Goal: Check status

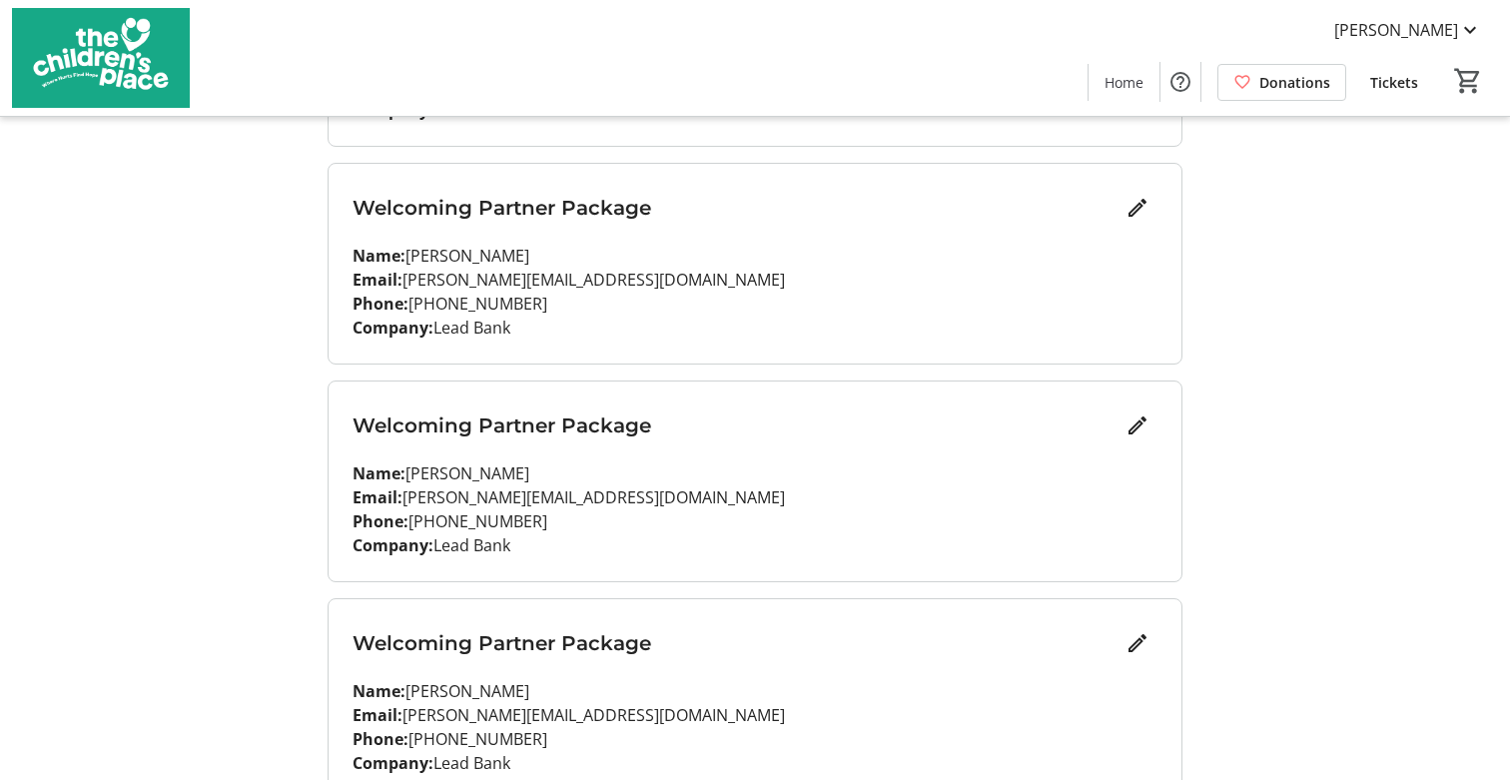
scroll to position [541, 0]
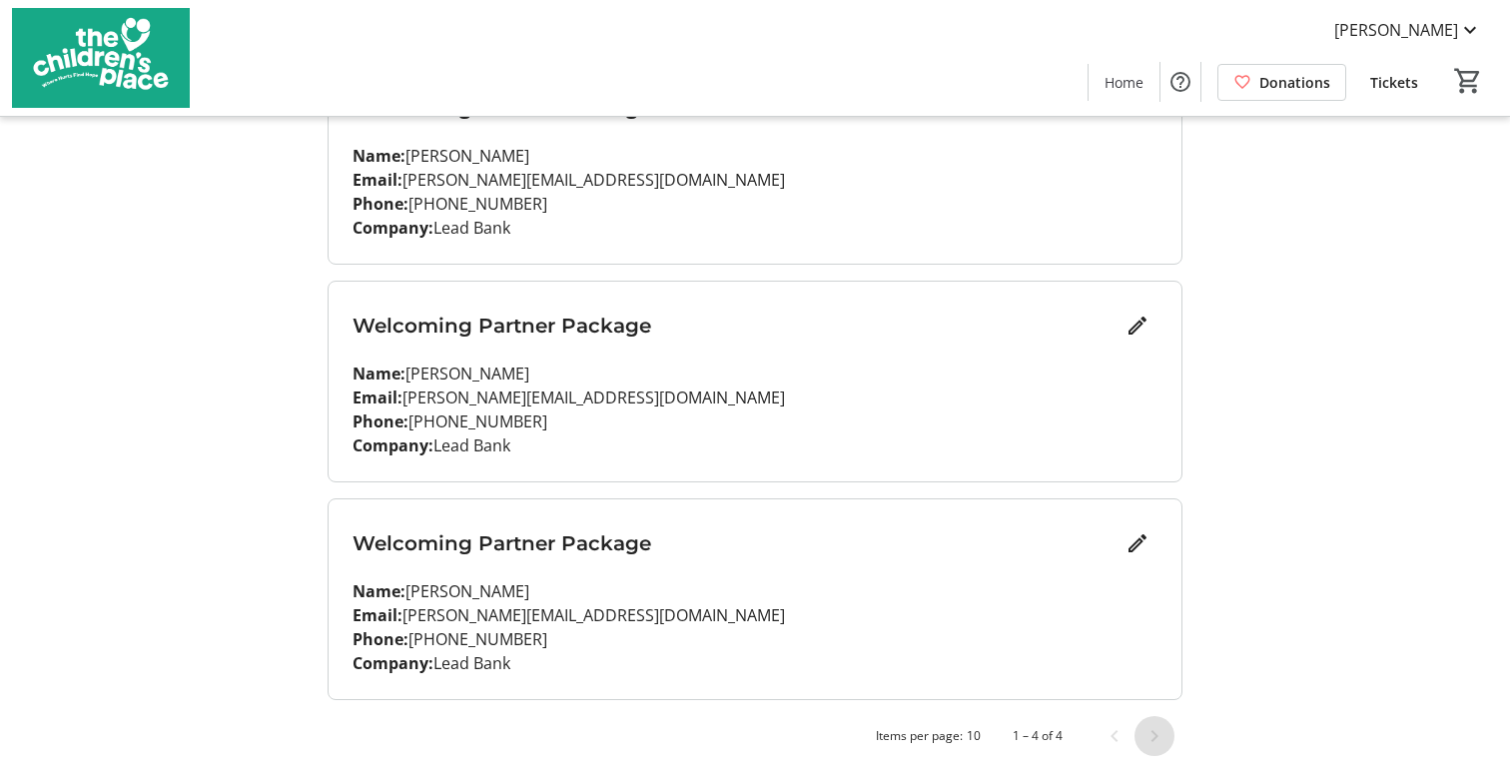
click at [1154, 732] on span "Next page" at bounding box center [1154, 736] width 40 height 40
click at [1166, 739] on span "Next page" at bounding box center [1154, 736] width 40 height 40
click at [1145, 741] on span "Next page" at bounding box center [1154, 736] width 40 height 40
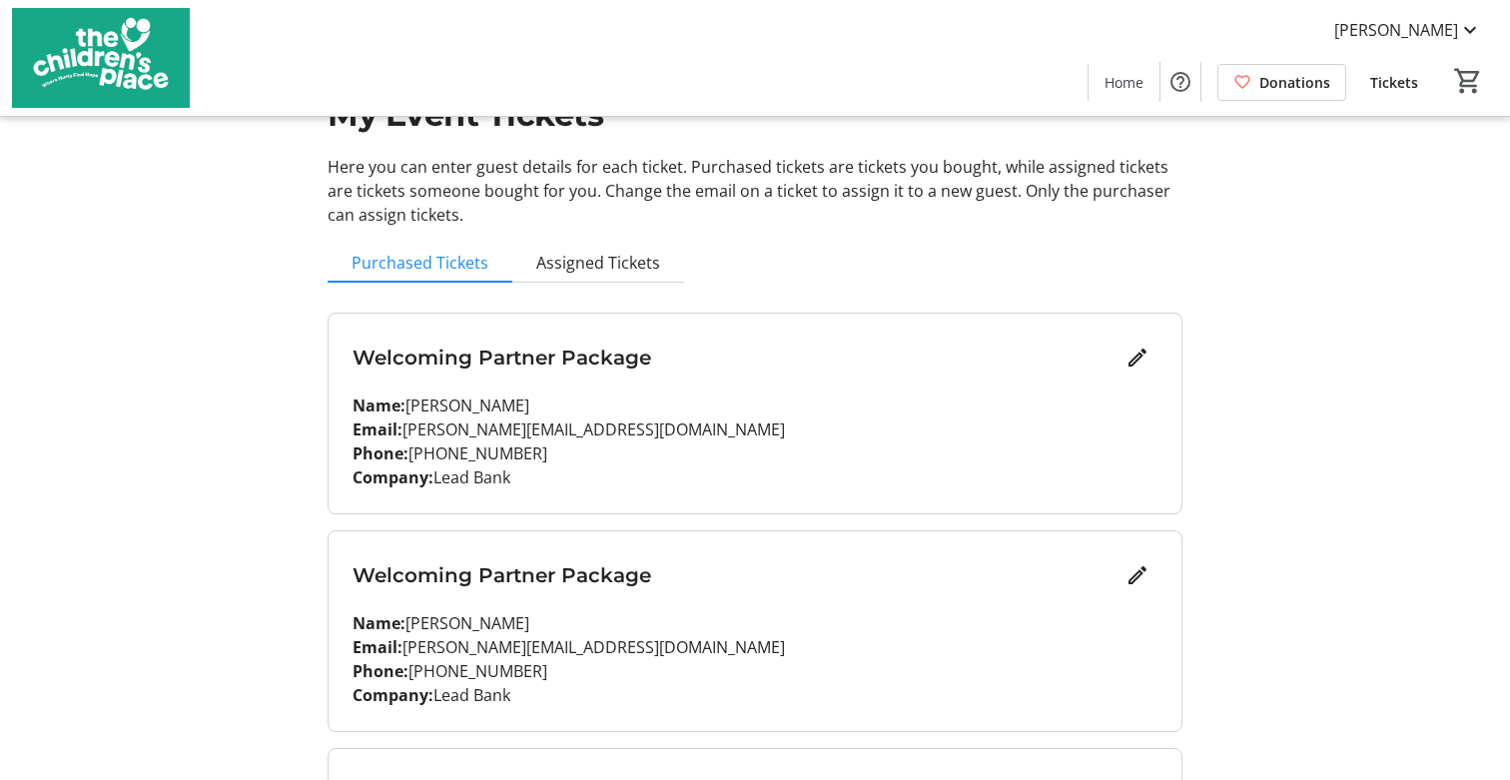
scroll to position [93, 0]
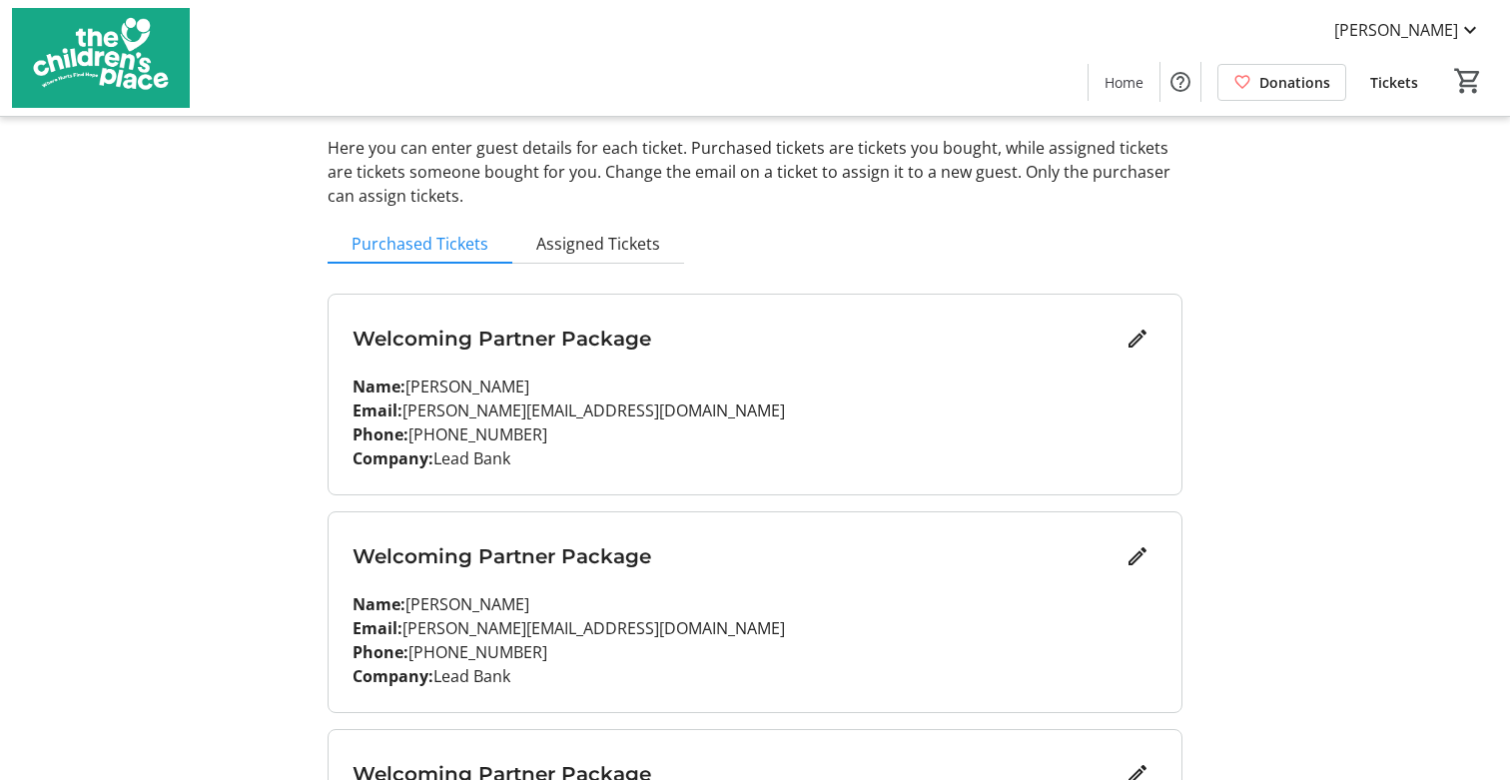
click at [576, 217] on div "My Event Tickets Here you can enter guest details for each ticket. Purchased ti…" at bounding box center [755, 567] width 879 height 1321
click at [579, 255] on span "Assigned Tickets" at bounding box center [598, 244] width 124 height 40
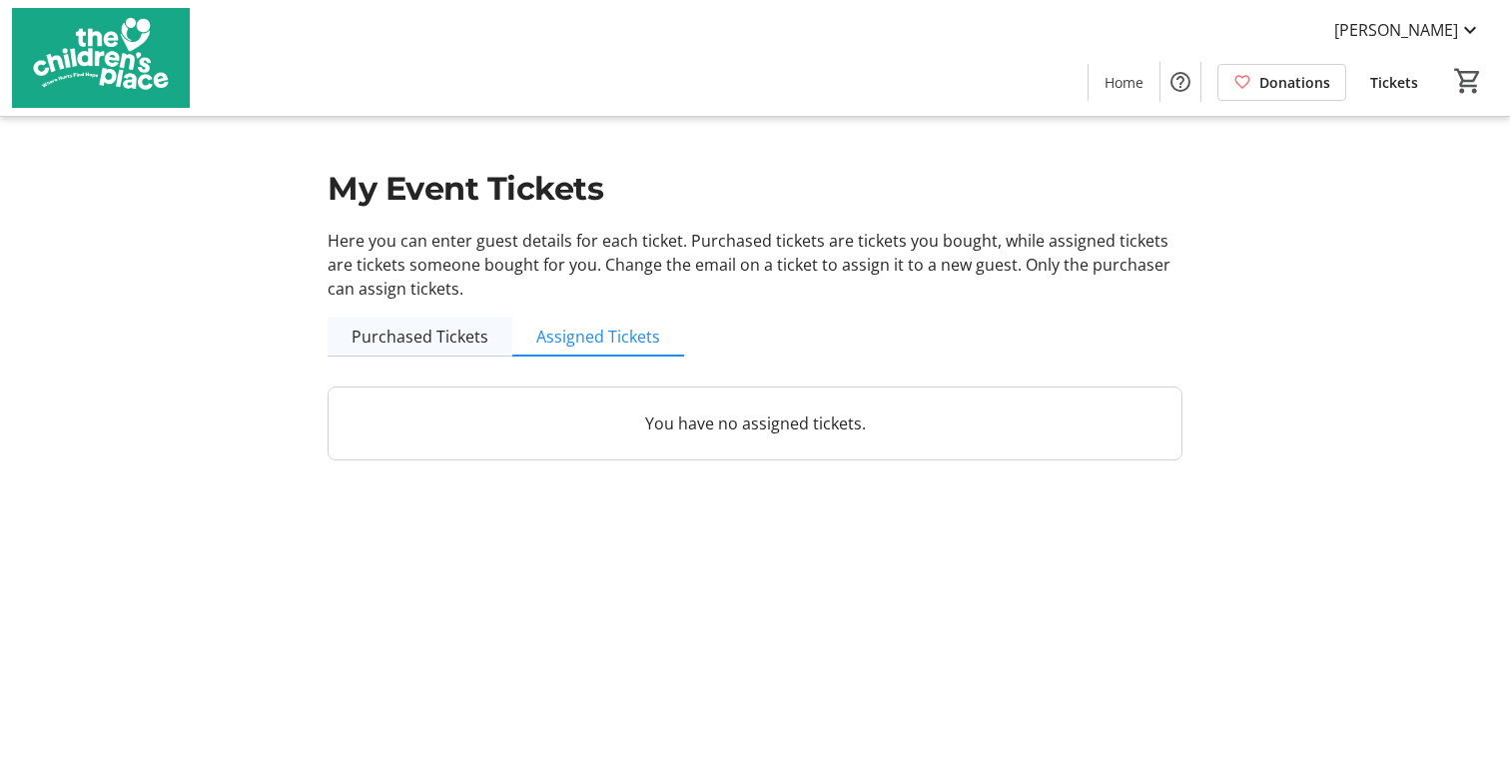
click at [446, 335] on span "Purchased Tickets" at bounding box center [419, 337] width 137 height 16
